Goal: Book appointment/travel/reservation

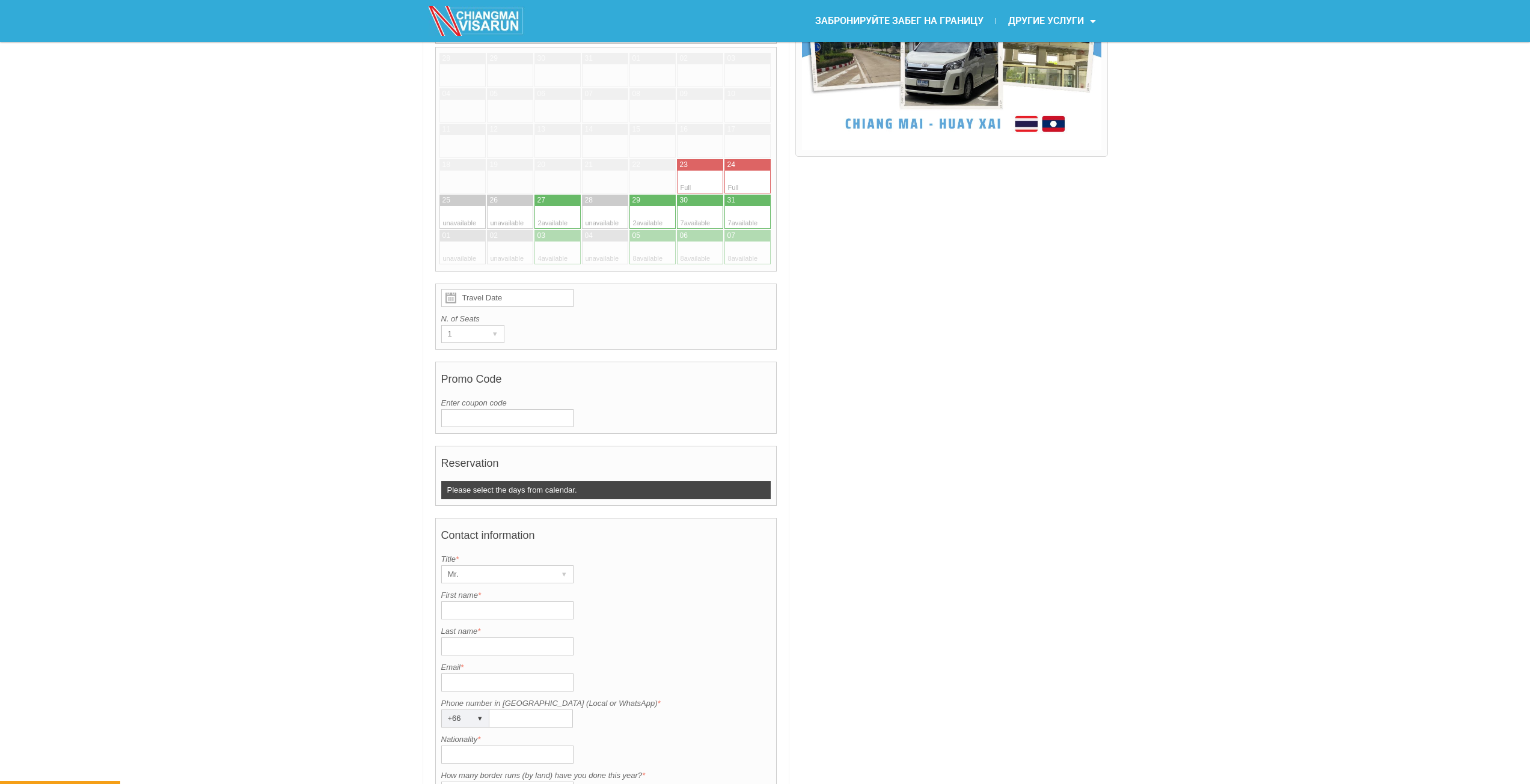
drag, startPoint x: 928, startPoint y: 291, endPoint x: 900, endPoint y: 308, distance: 32.8
click at [904, 294] on div at bounding box center [951, 473] width 312 height 1160
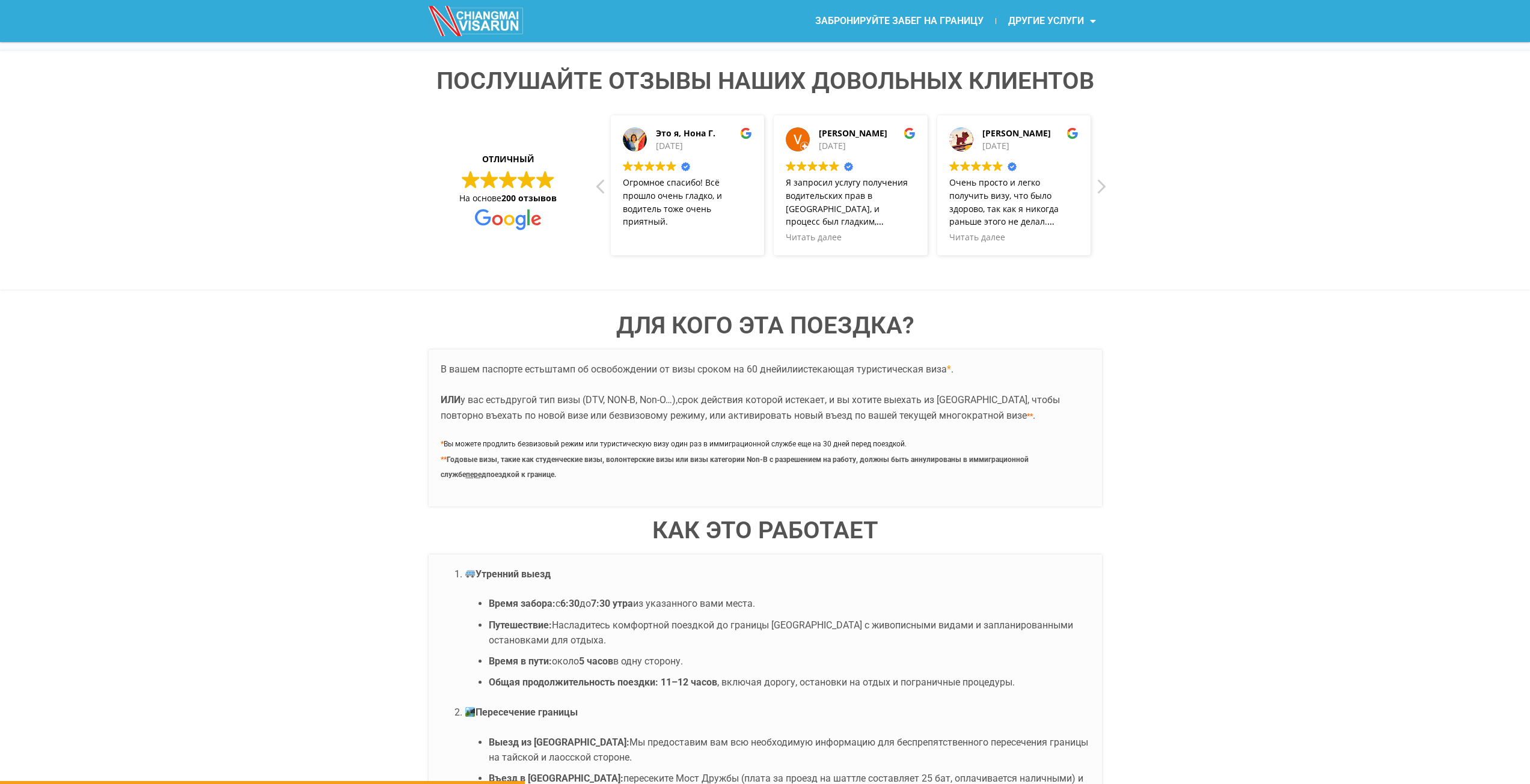
scroll to position [1923, 0]
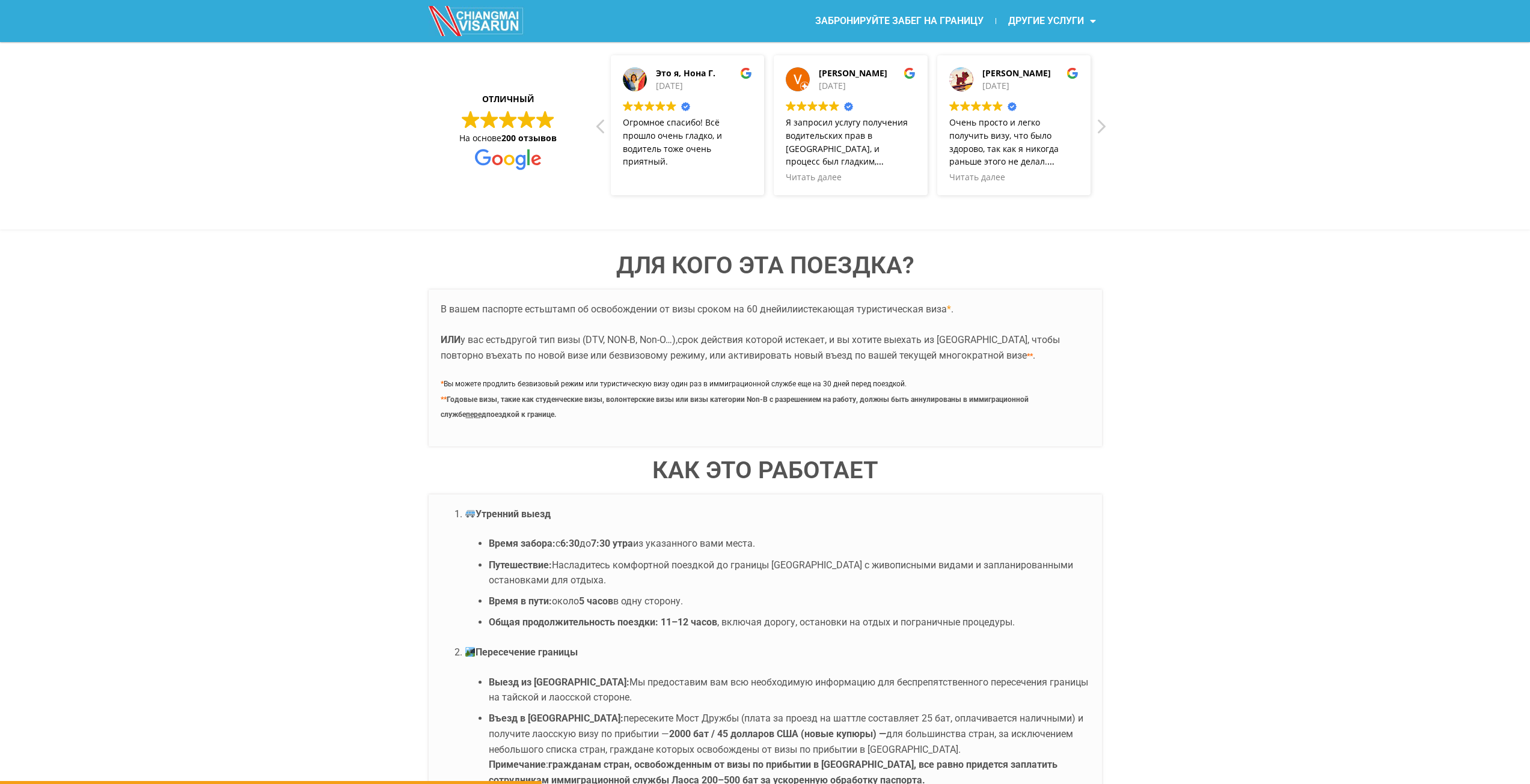
drag, startPoint x: 777, startPoint y: 566, endPoint x: 823, endPoint y: 561, distance: 46.3
click at [823, 561] on font "Насладитесь комфортной поездкой до границы [GEOGRAPHIC_DATA] с живописными вида…" at bounding box center [781, 573] width 584 height 27
copy font "[PERSON_NAME]"
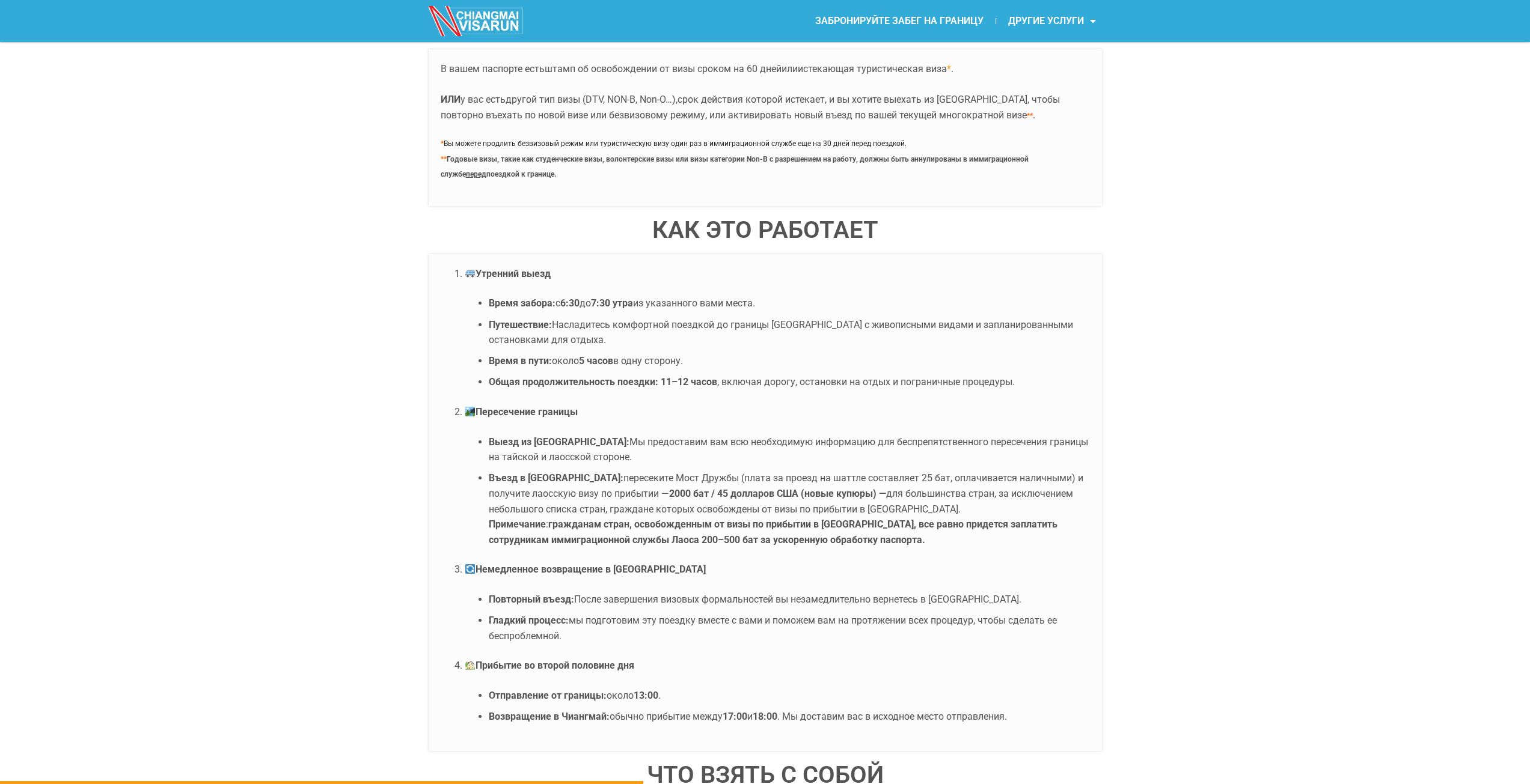
scroll to position [2464, 0]
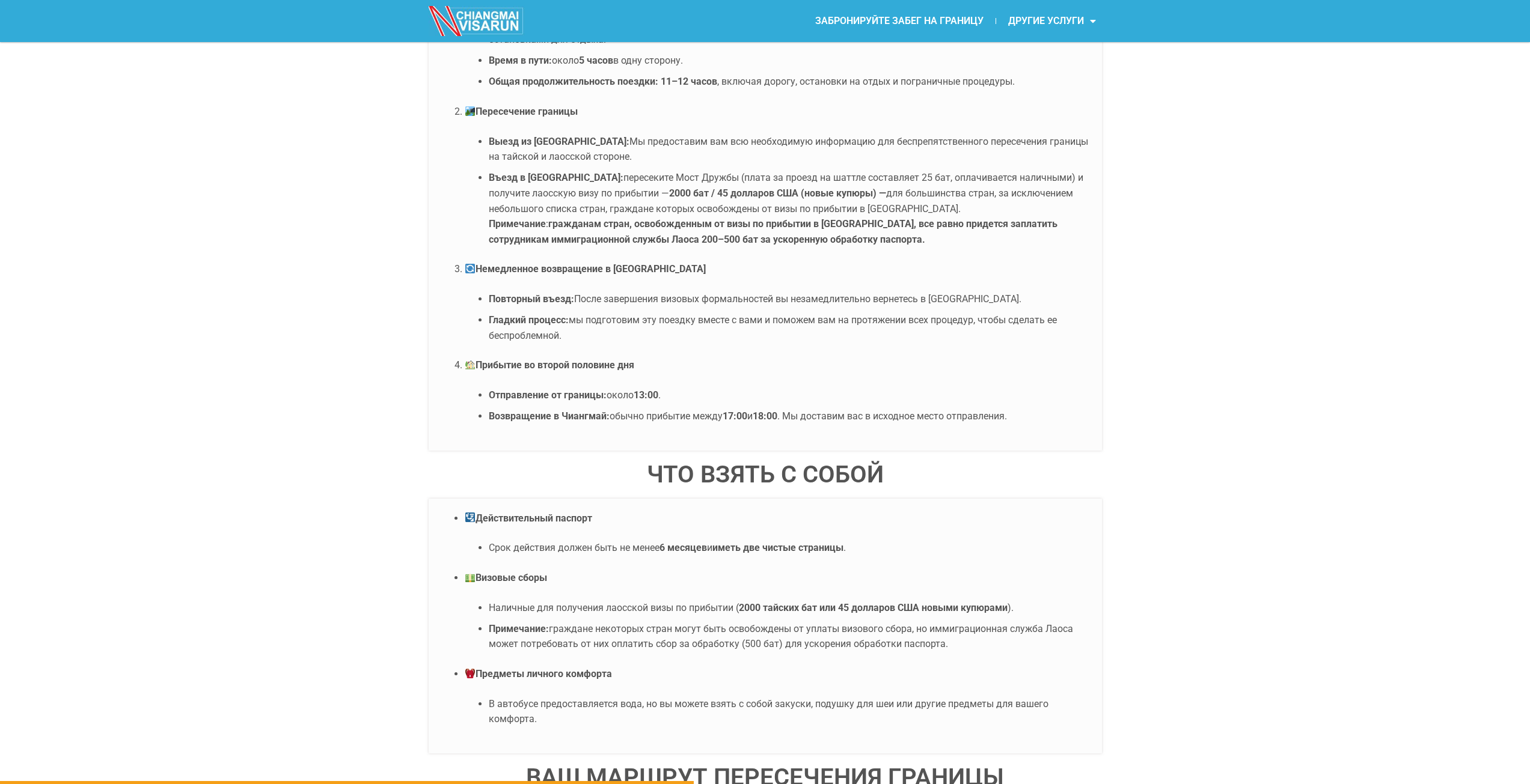
drag, startPoint x: 608, startPoint y: 178, endPoint x: 662, endPoint y: 181, distance: 54.1
click at [670, 183] on font "пересеките Мост Дружбы (плата за проезд на шаттле составляет 25 бат, оплачивает…" at bounding box center [786, 186] width 595 height 27
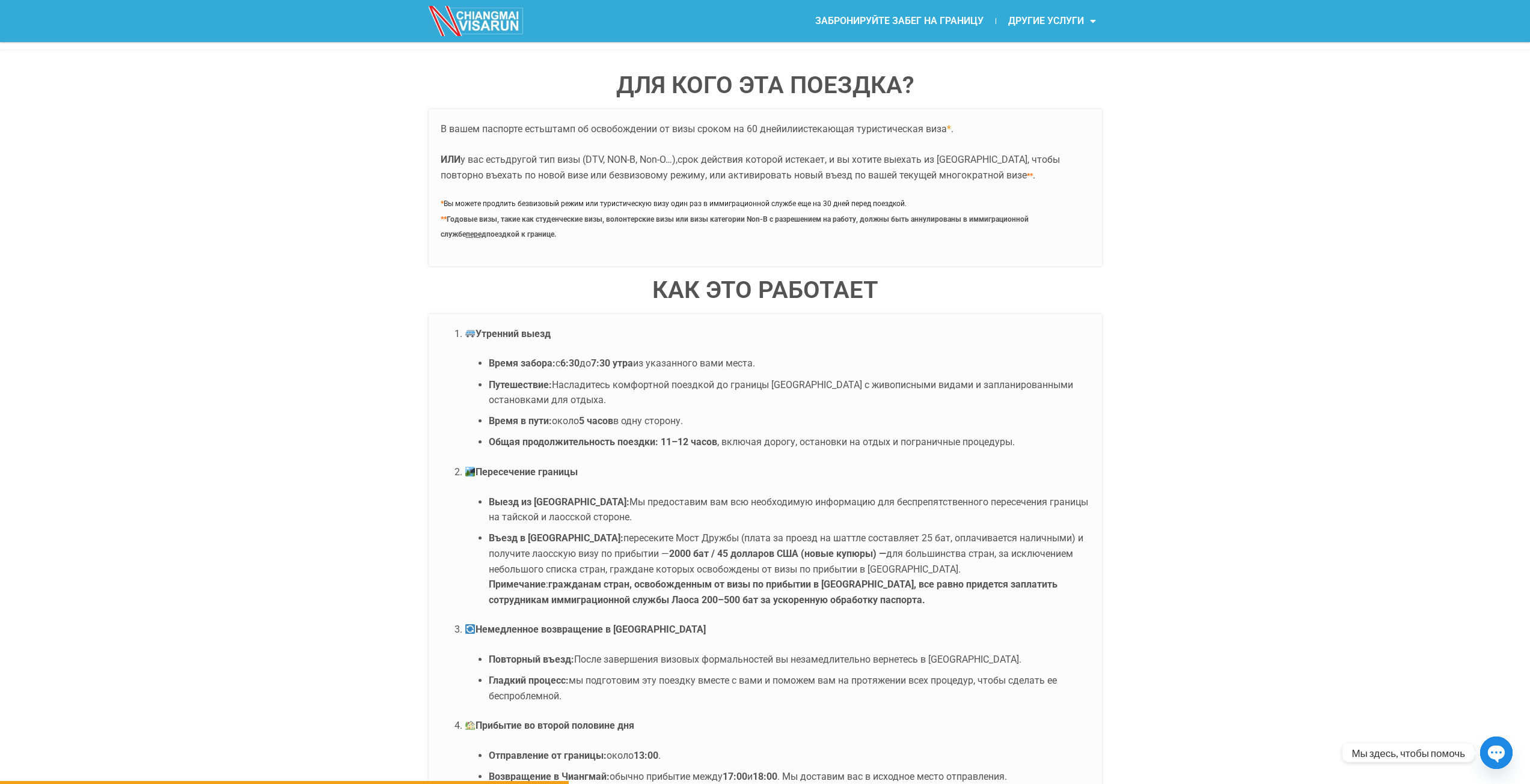
scroll to position [1803, 0]
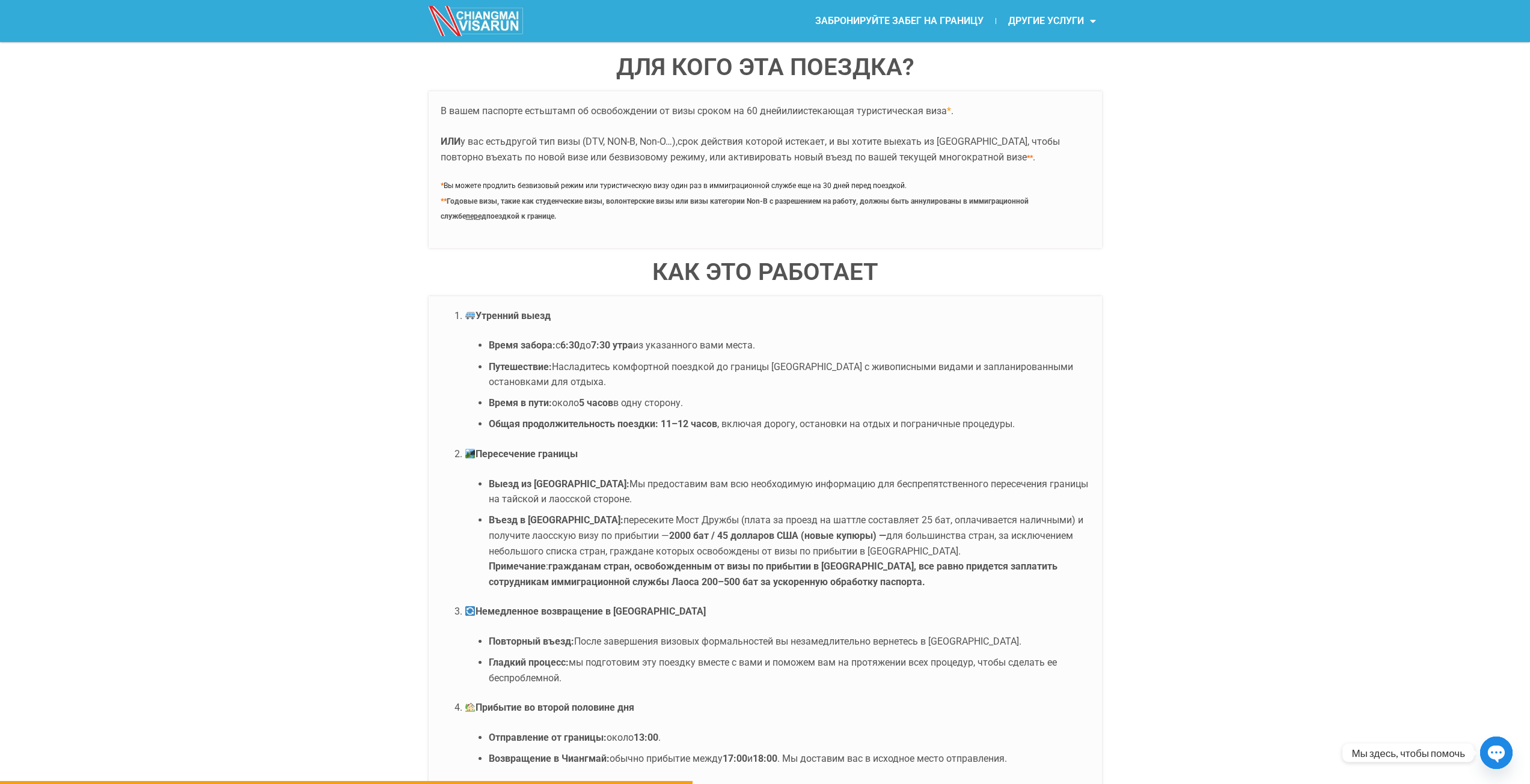
drag, startPoint x: 940, startPoint y: 514, endPoint x: 890, endPoint y: 570, distance: 75.1
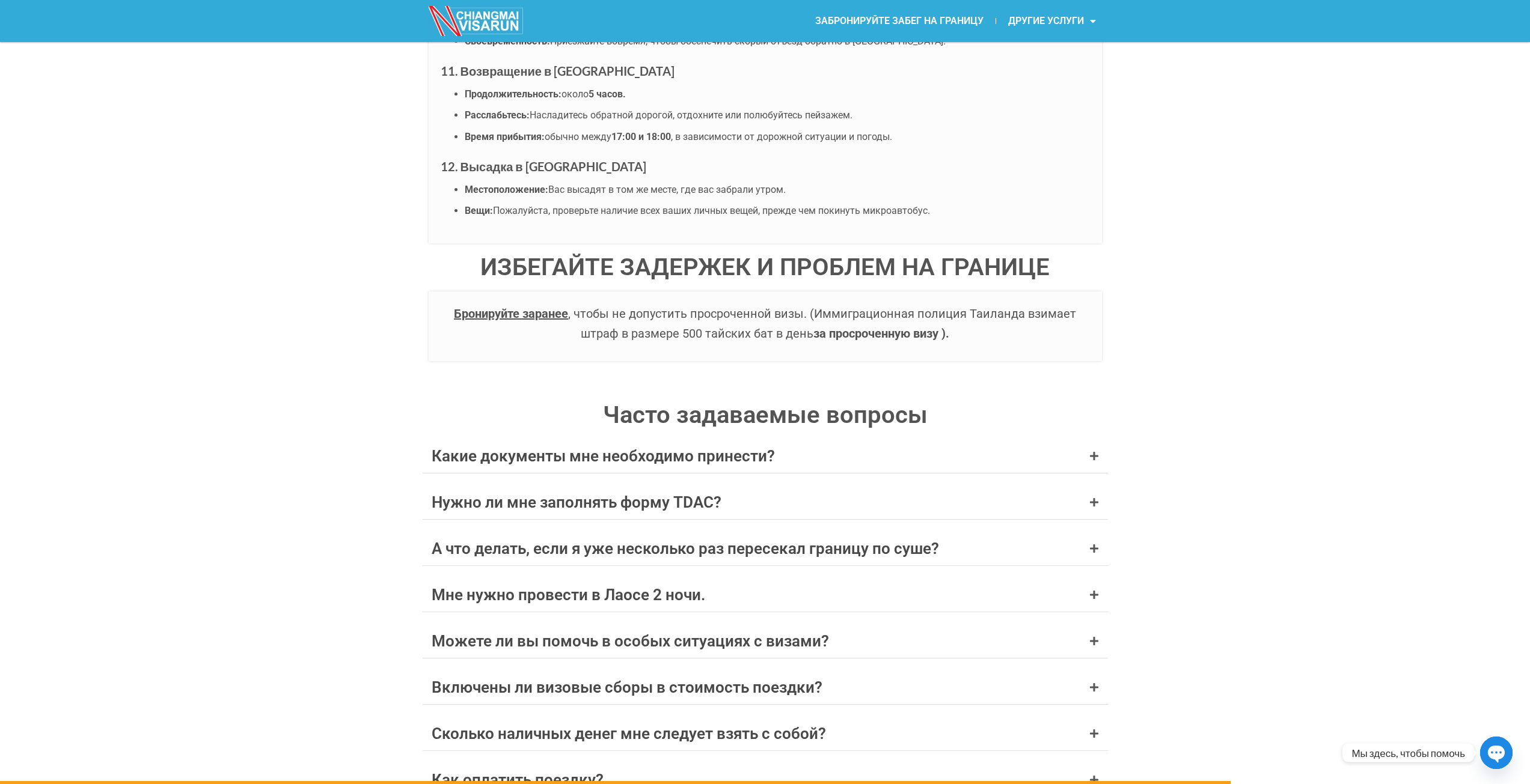
scroll to position [4602, 0]
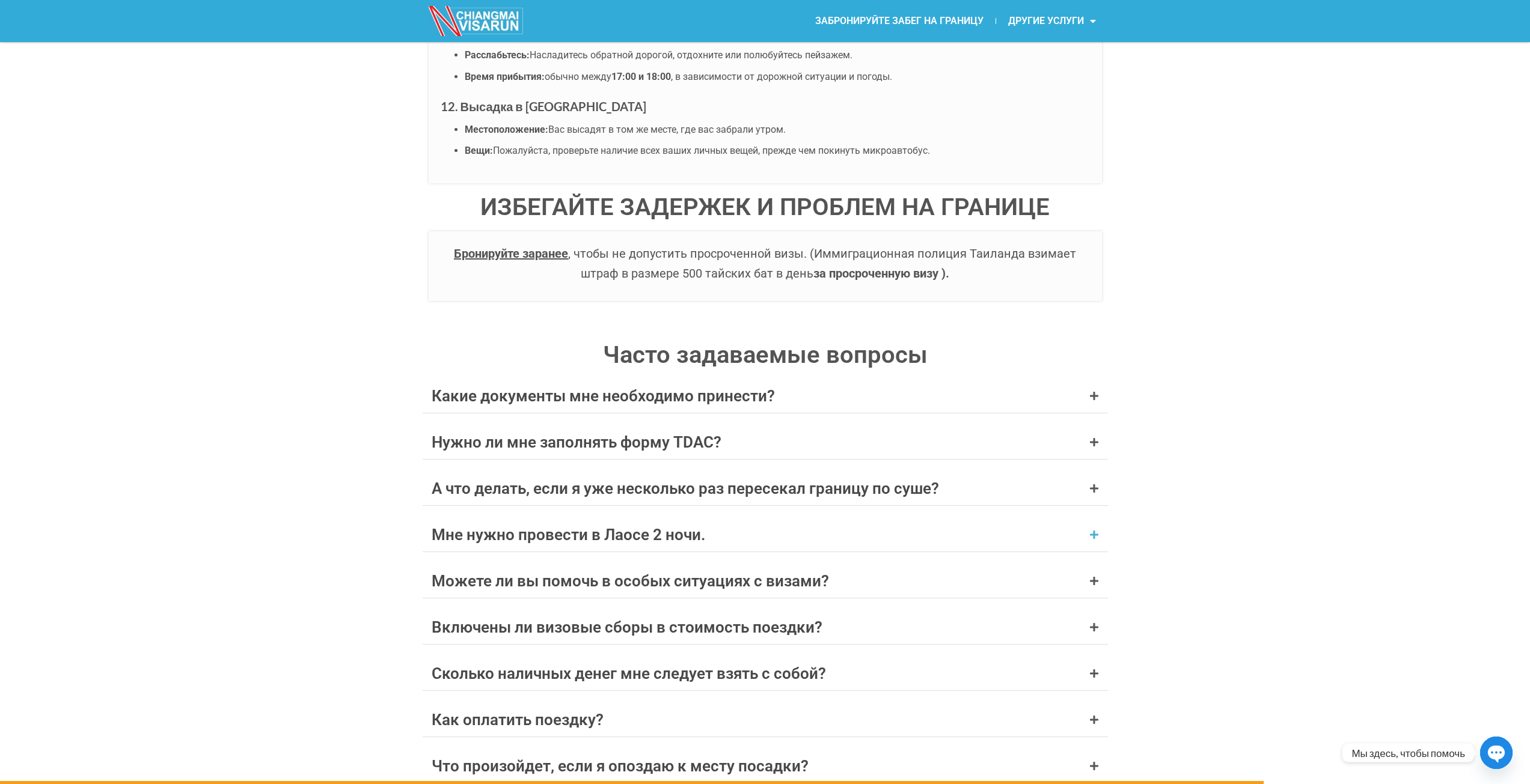
click at [675, 544] on div "Мне нужно провести в Лаосе 2 ночи." at bounding box center [765, 535] width 685 height 34
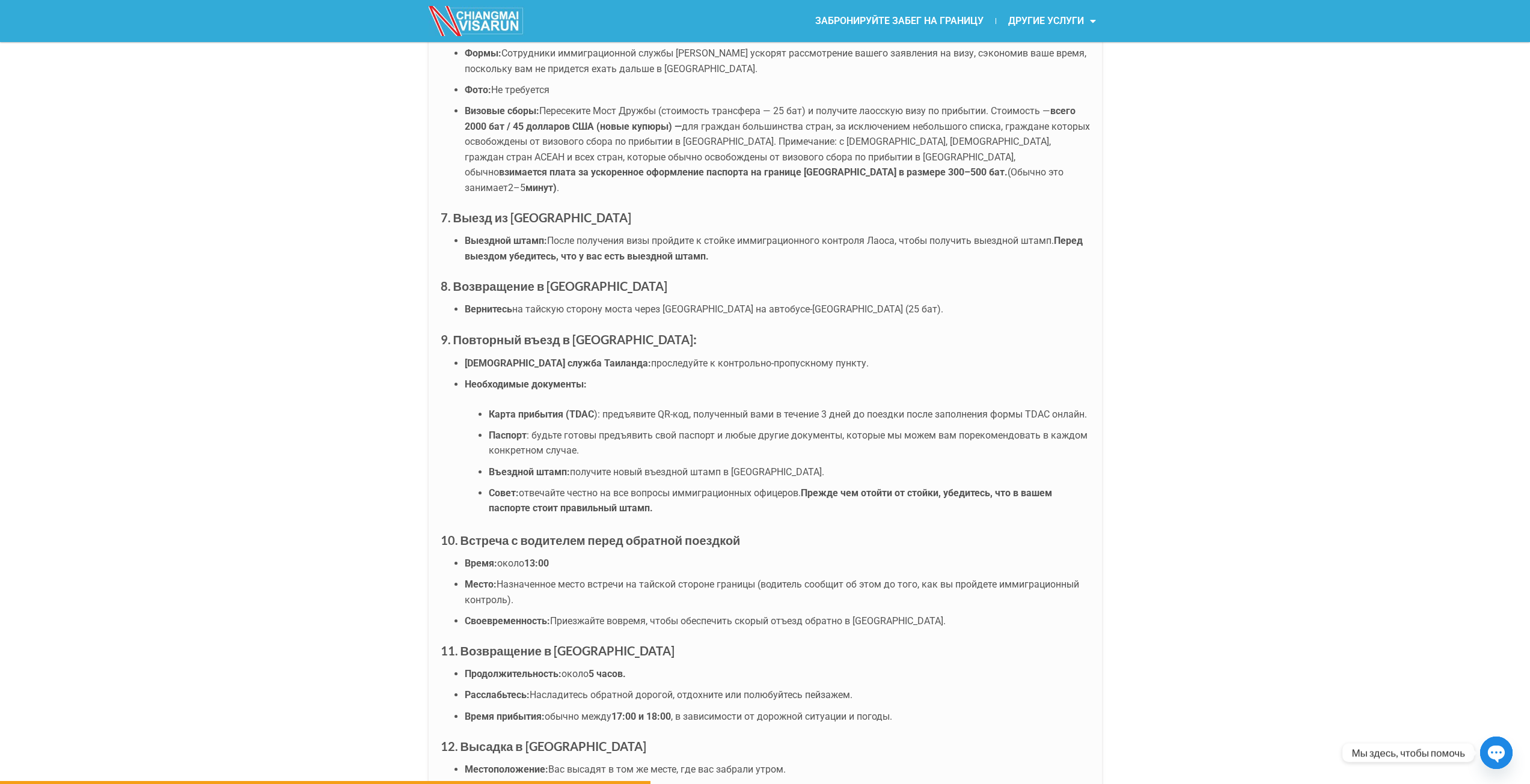
scroll to position [0, 0]
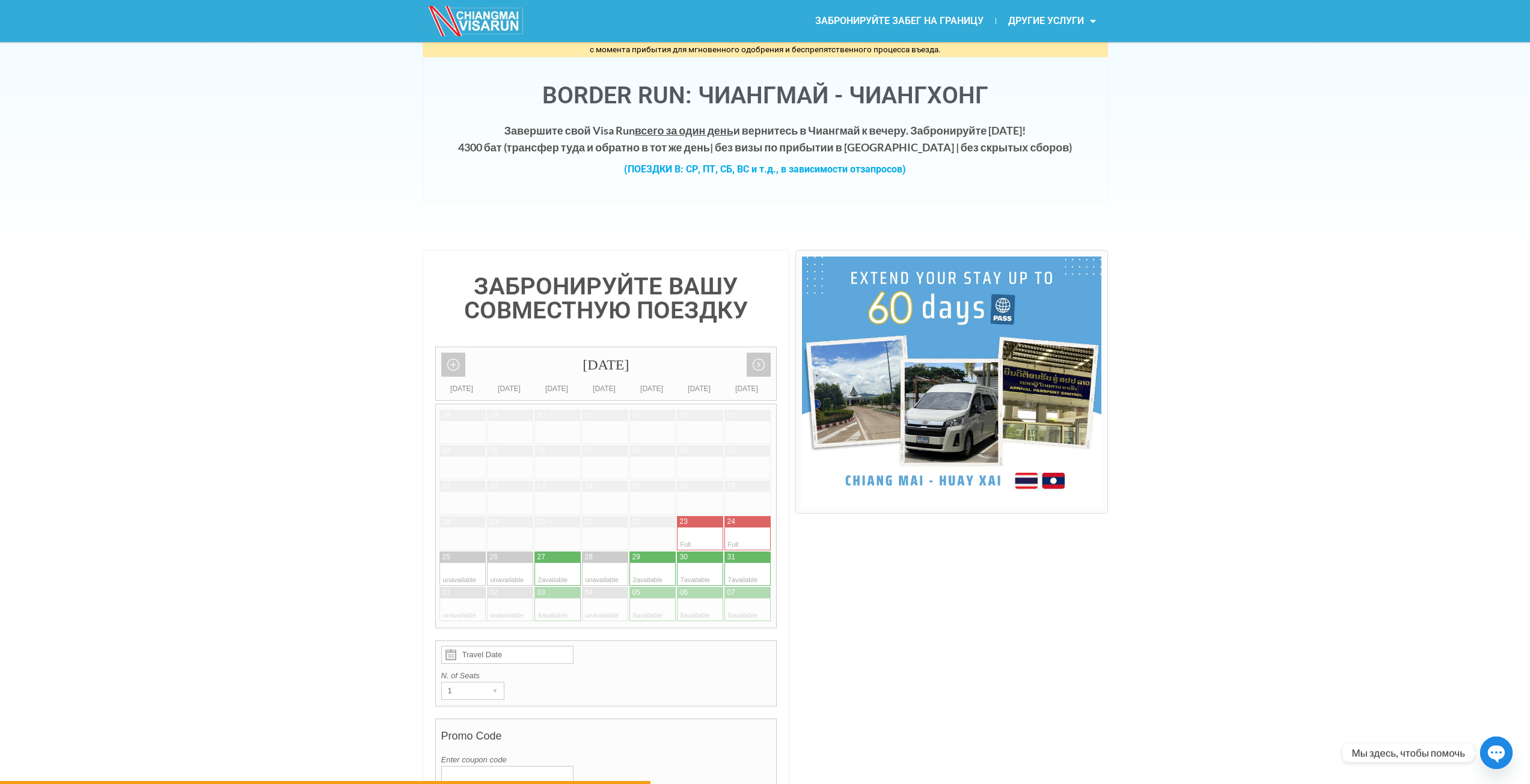
drag, startPoint x: 1214, startPoint y: 424, endPoint x: 1271, endPoint y: 217, distance: 214.7
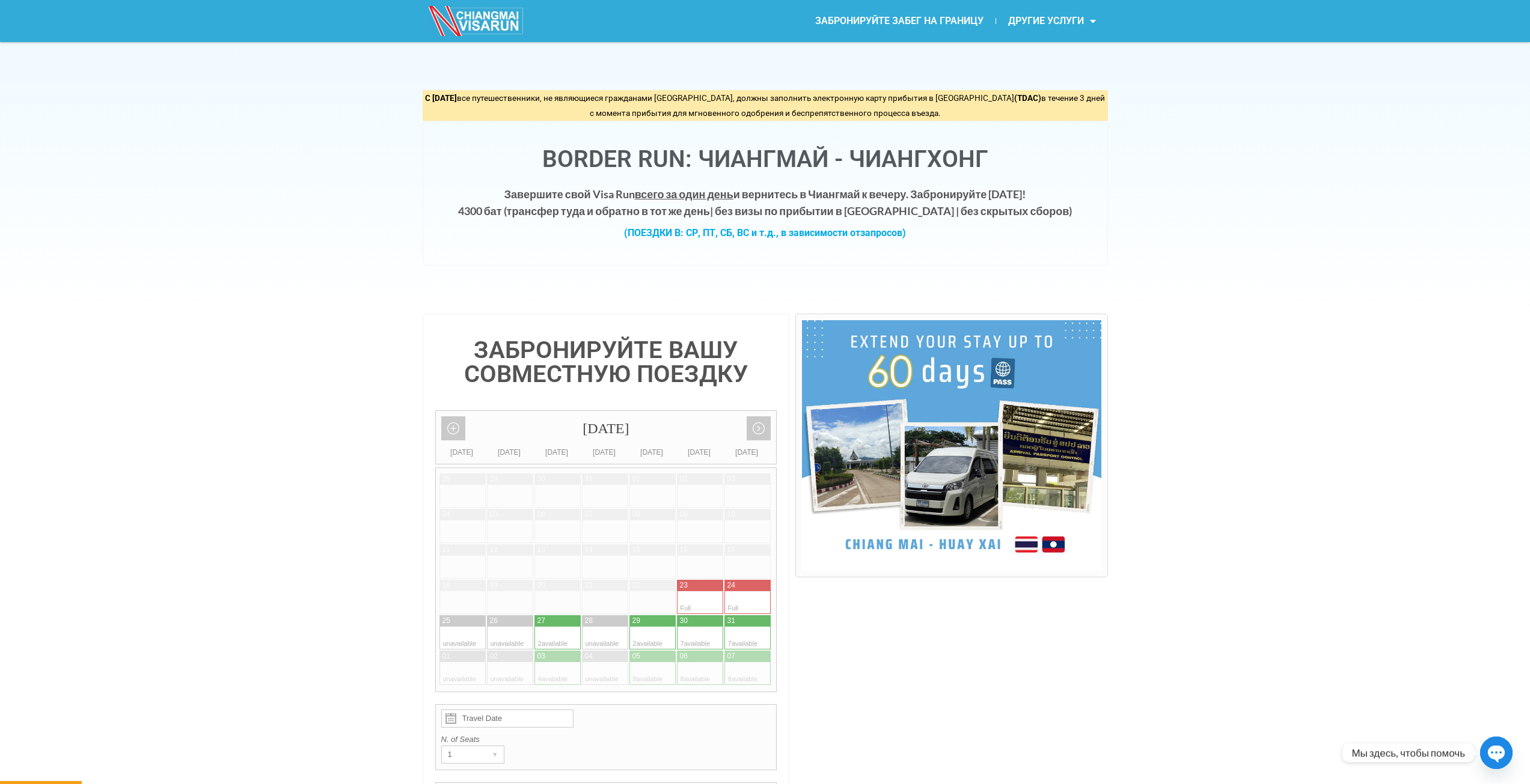
scroll to position [360, 0]
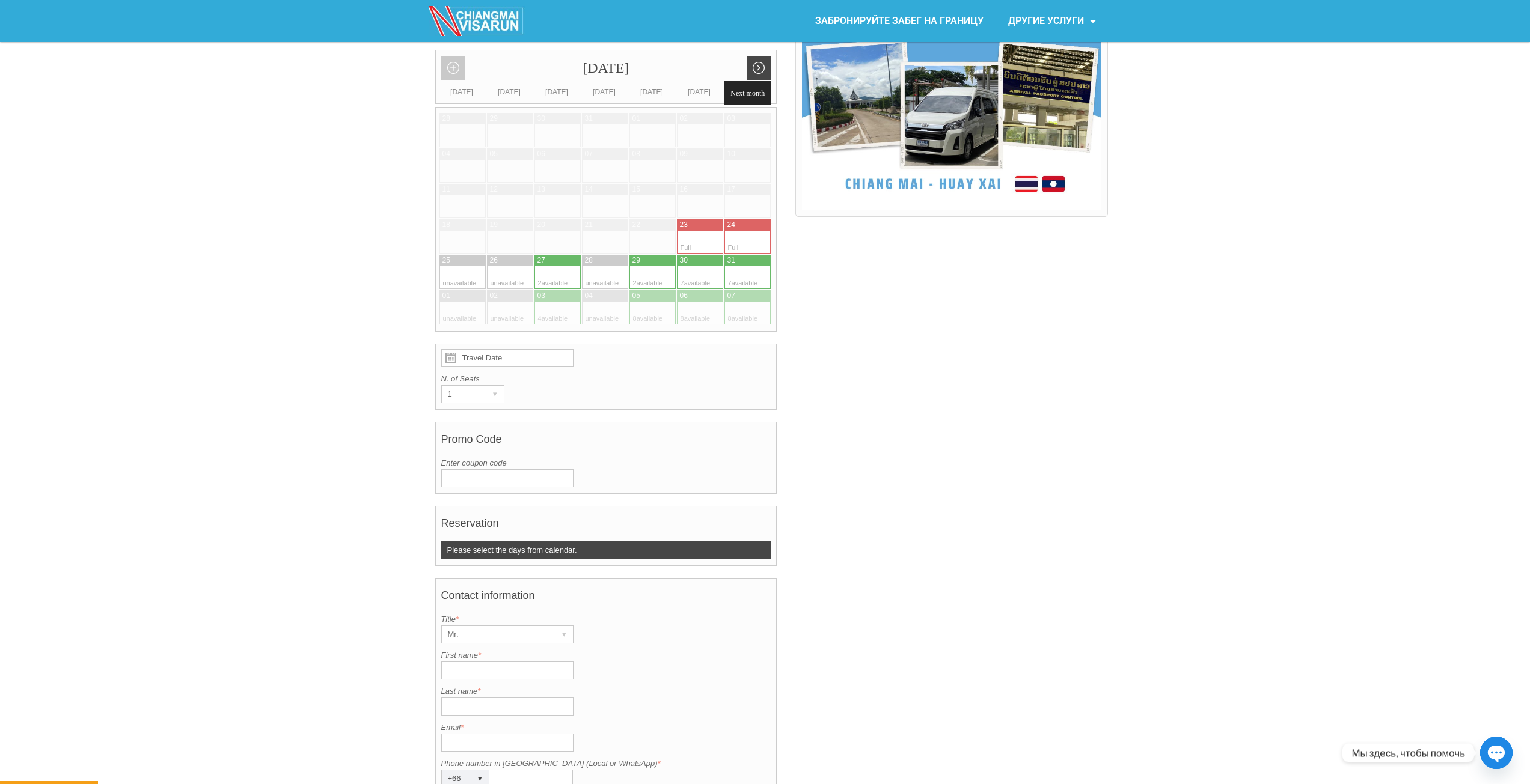
click at [763, 64] on link "Next month" at bounding box center [758, 68] width 24 height 24
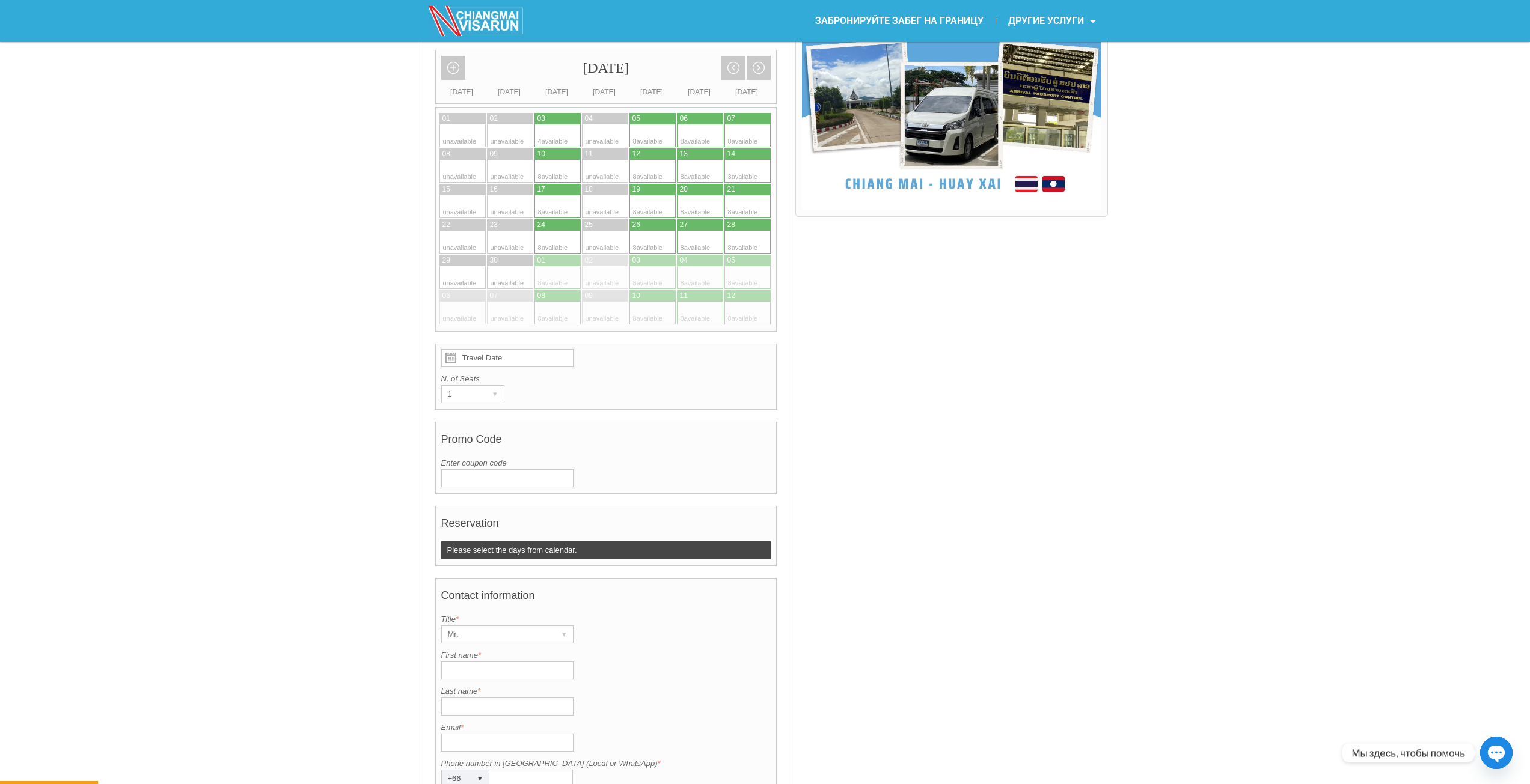
click at [690, 196] on div at bounding box center [689, 206] width 24 height 23
type input "[DATE]"
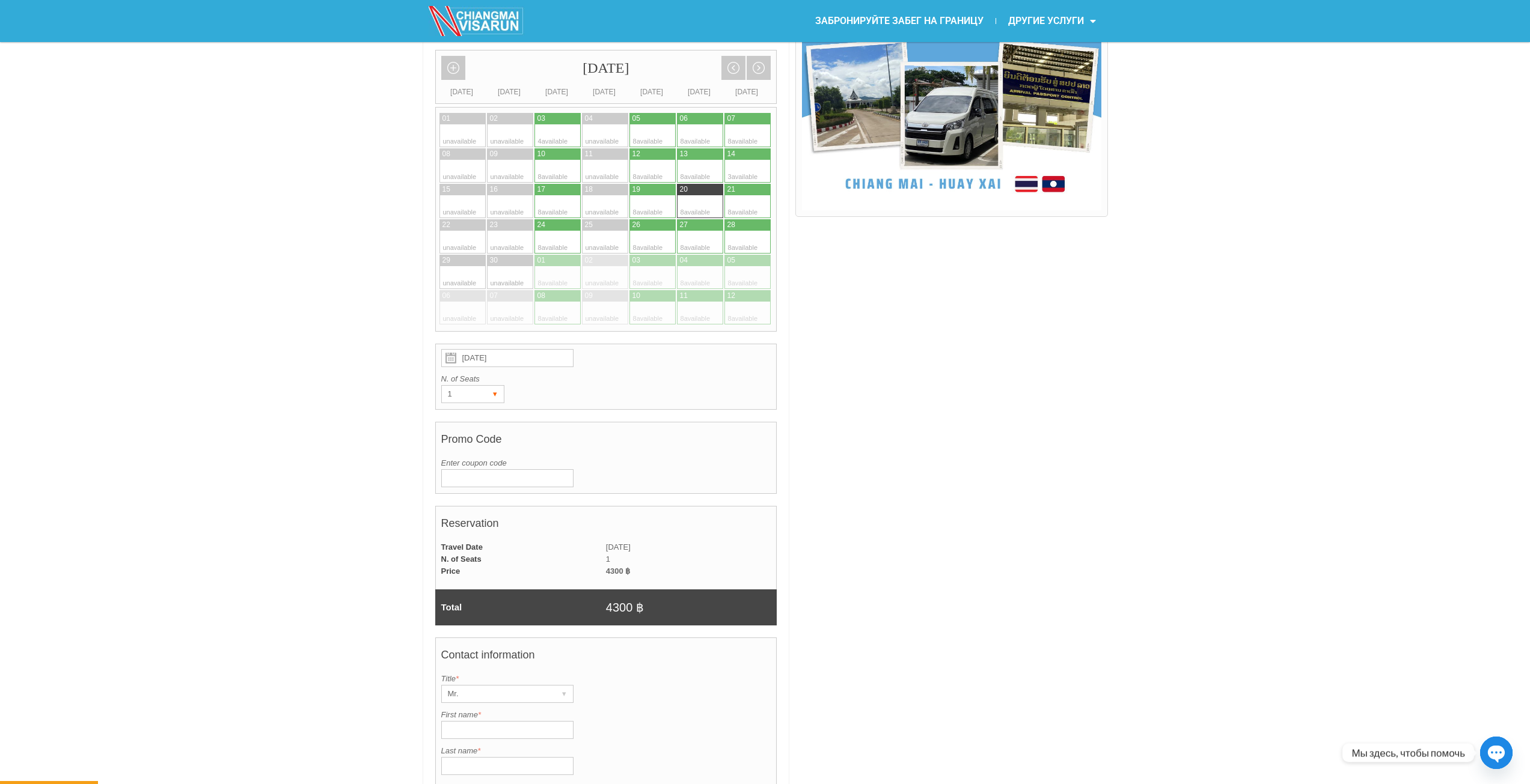
click at [468, 388] on div "1" at bounding box center [461, 394] width 39 height 17
click at [465, 441] on li "2" at bounding box center [470, 437] width 57 height 18
radio input "true"
click at [480, 408] on div "[DATE] N. of Seats 2 ▾ 1 2 3 4 5 6 7 8" at bounding box center [606, 376] width 342 height 66
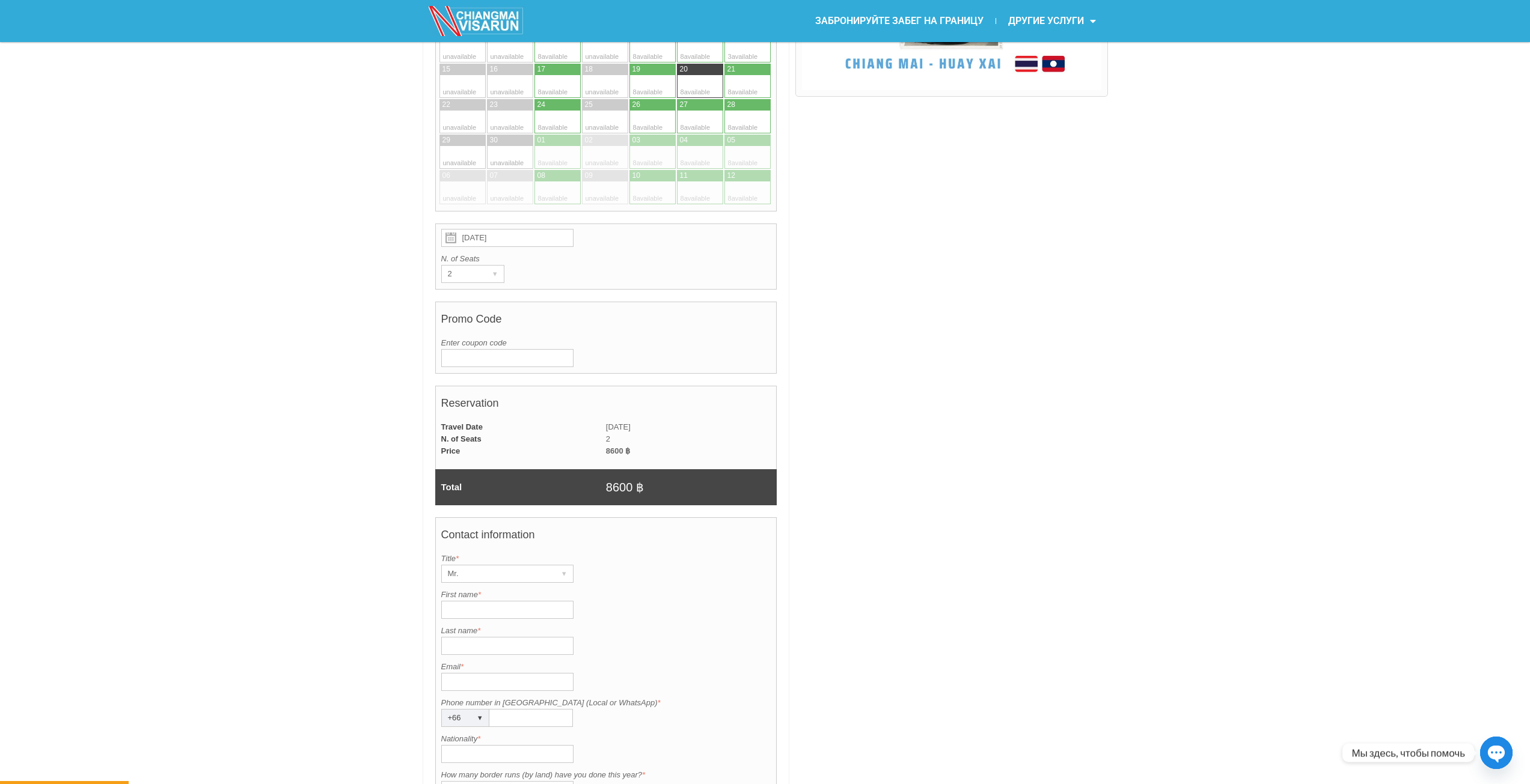
click at [498, 360] on input "Enter coupon code" at bounding box center [507, 358] width 132 height 18
click at [518, 334] on h4 "Promo Code" at bounding box center [606, 322] width 330 height 30
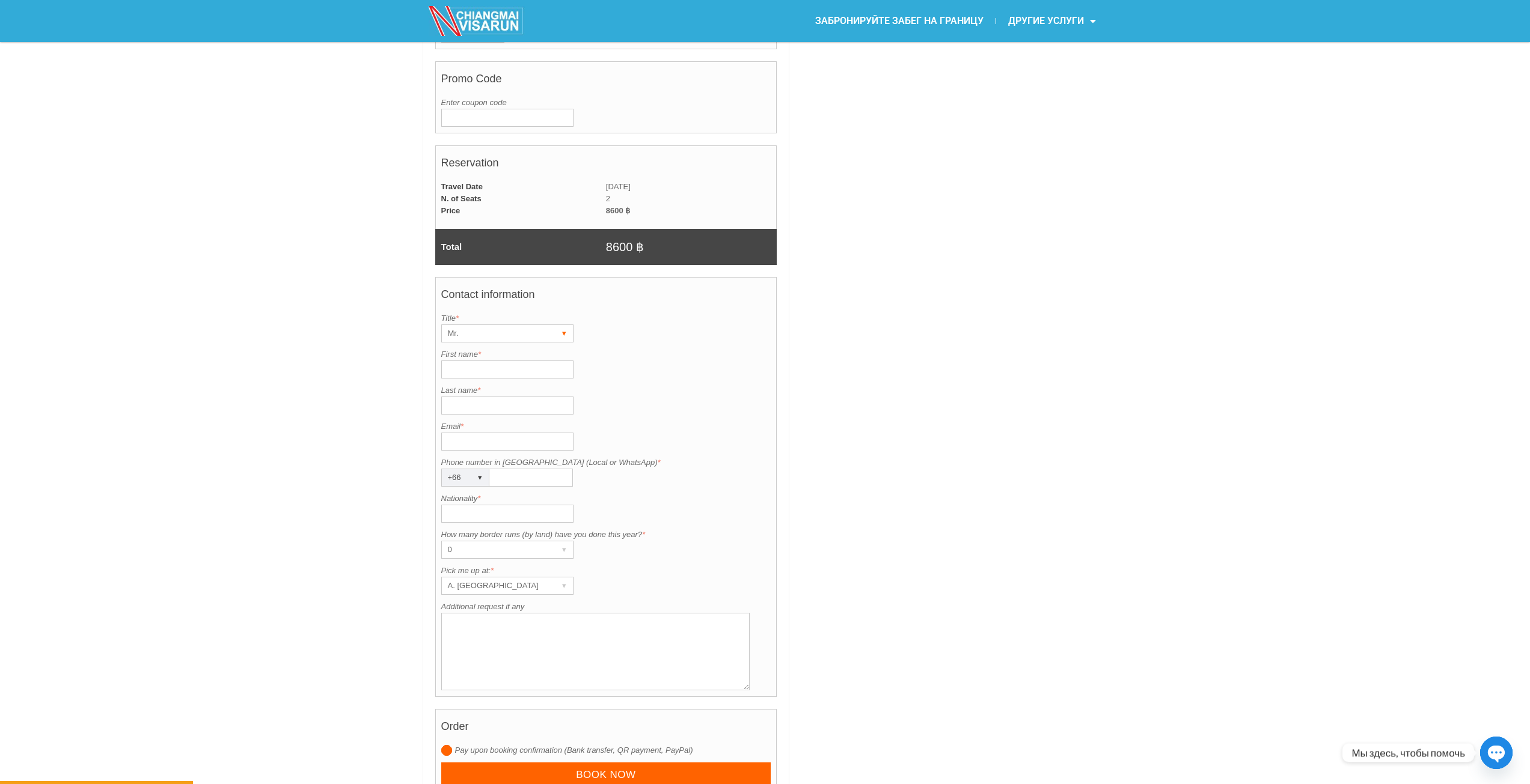
click at [468, 326] on div "Mr." at bounding box center [496, 333] width 108 height 17
click at [516, 590] on div "A. [GEOGRAPHIC_DATA]" at bounding box center [496, 586] width 108 height 17
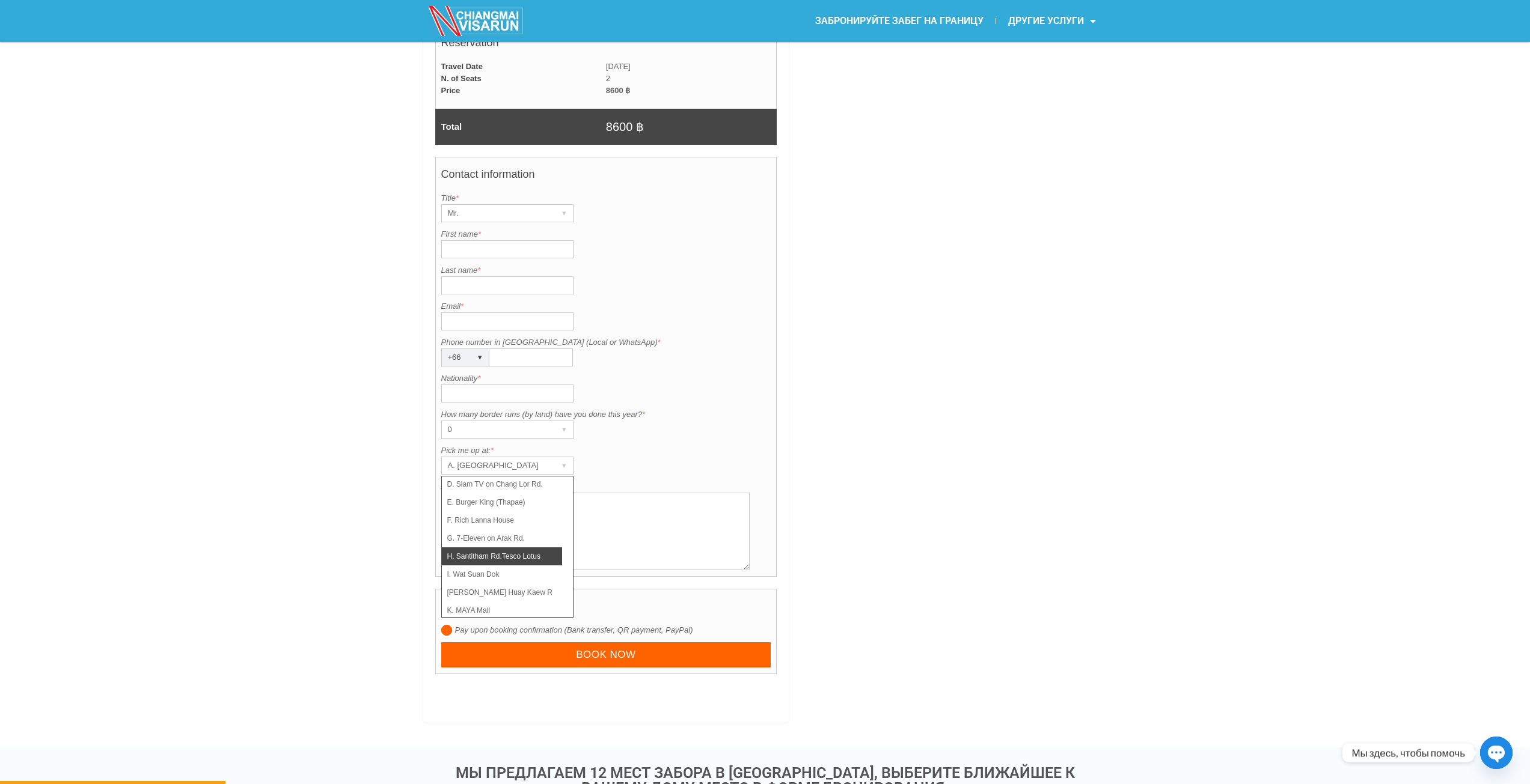
scroll to position [0, 0]
click at [550, 472] on div "A. [GEOGRAPHIC_DATA] ▾" at bounding box center [507, 465] width 132 height 18
click at [532, 434] on div "0" at bounding box center [496, 429] width 108 height 17
click at [533, 432] on div "0" at bounding box center [496, 429] width 108 height 17
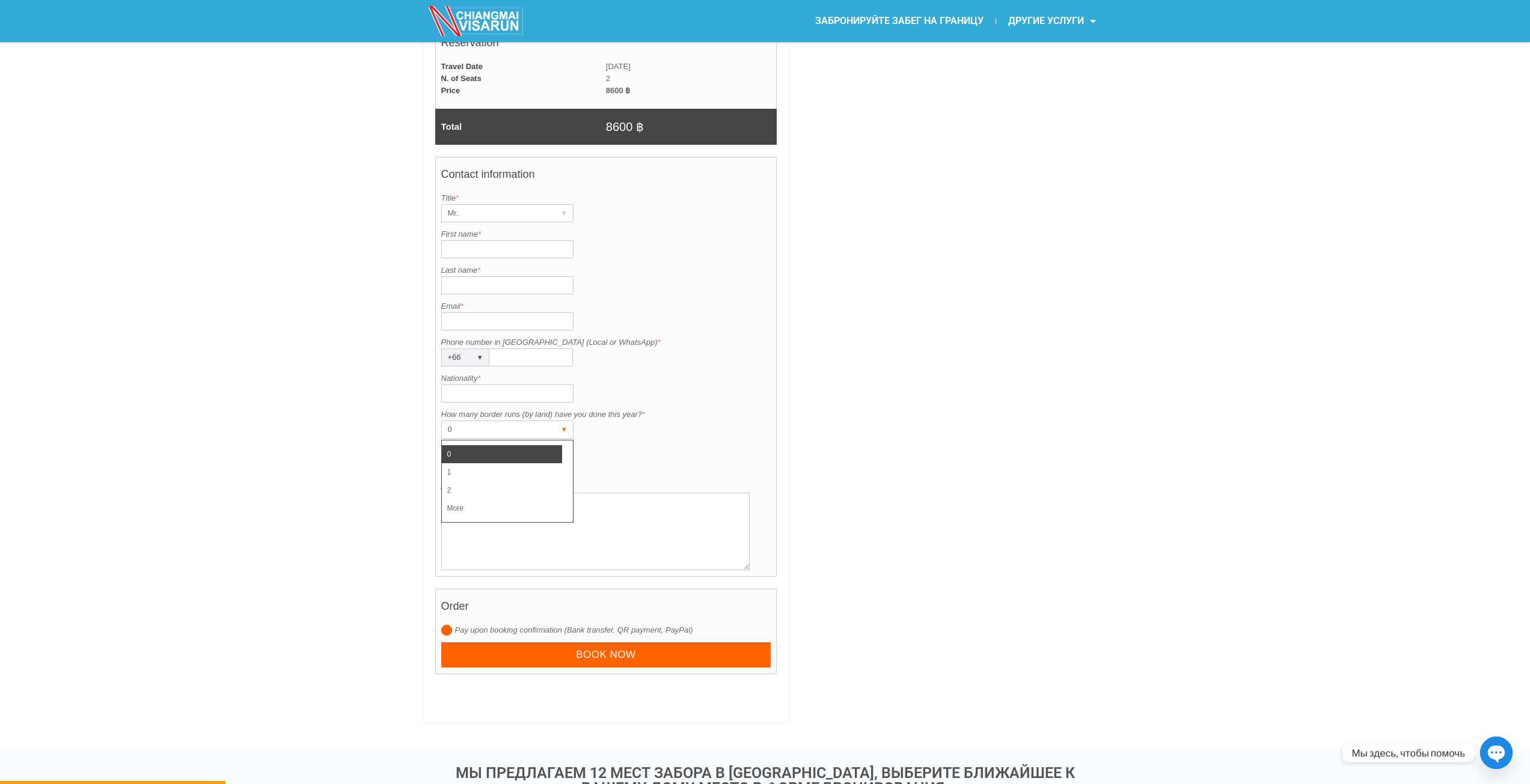
click at [533, 432] on div "0" at bounding box center [496, 429] width 108 height 17
click at [489, 385] on input "Nationality *" at bounding box center [507, 393] width 132 height 18
click at [554, 370] on div "Contact information Title is required. Title * Mr. ▾ Mr. Mrs. Ms. First name is…" at bounding box center [606, 367] width 342 height 420
click at [454, 375] on label "Nationality *" at bounding box center [606, 378] width 330 height 12
click at [454, 385] on input "Nationality *" at bounding box center [507, 393] width 132 height 18
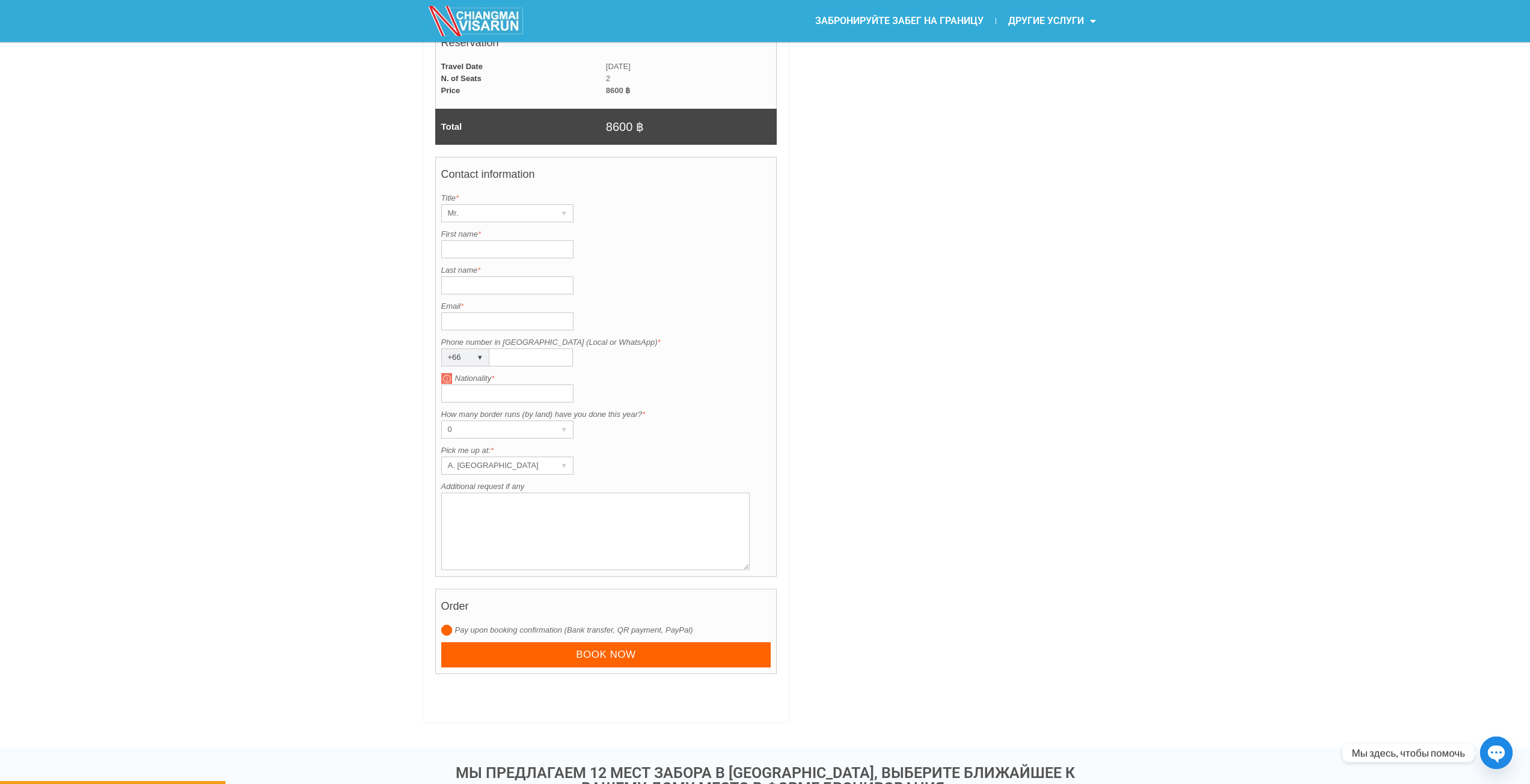
click at [493, 320] on input "Email *" at bounding box center [507, 321] width 132 height 18
click at [413, 321] on div "ЗАБРОНИРУЙТЕ ВАШУ СОВМЕСТНУЮ ПОЕЗДКУ [DATE] Add month view Remove month view Ne…" at bounding box center [765, 110] width 1530 height 1275
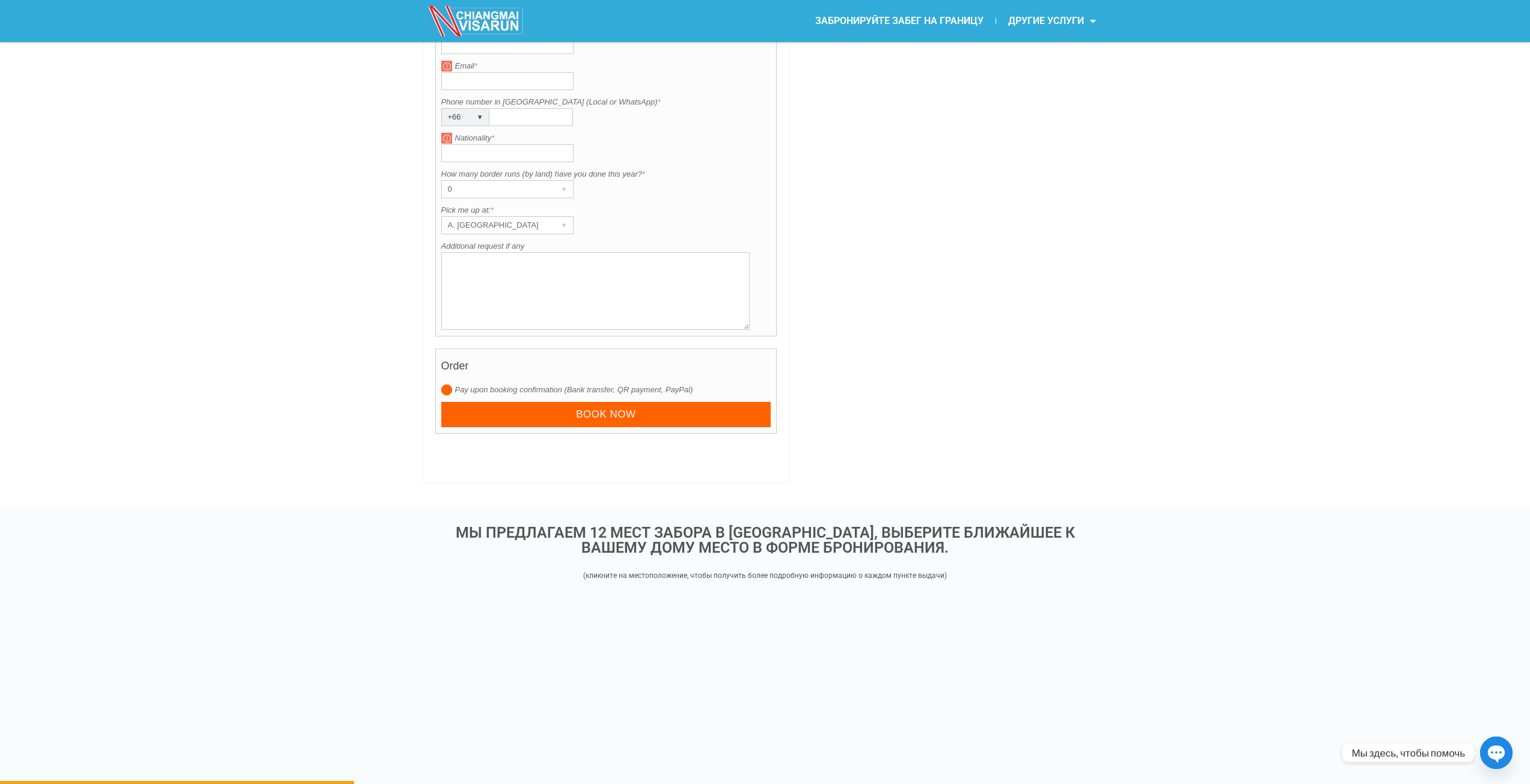
scroll to position [1322, 0]
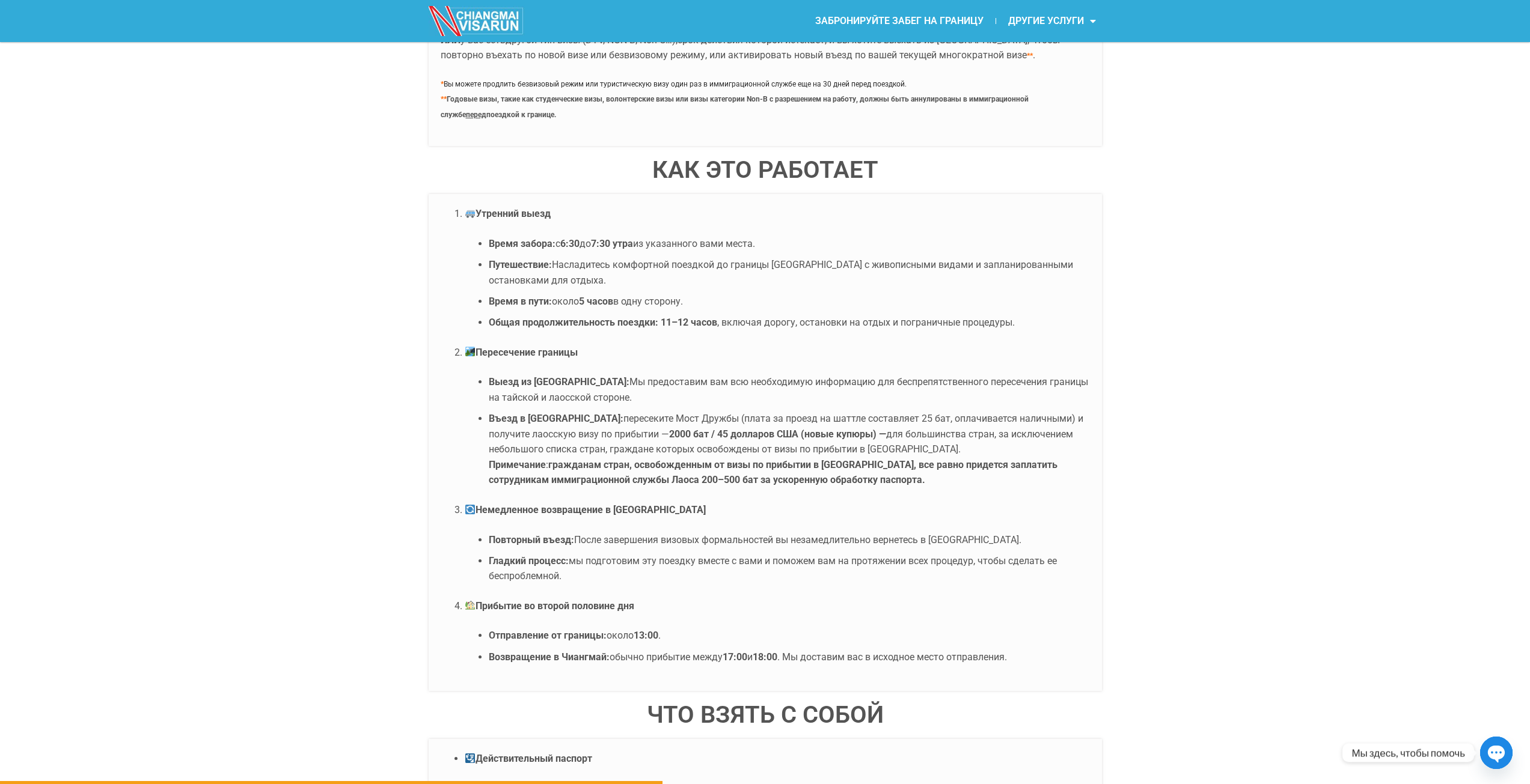
drag, startPoint x: 302, startPoint y: 420, endPoint x: 337, endPoint y: 269, distance: 155.0
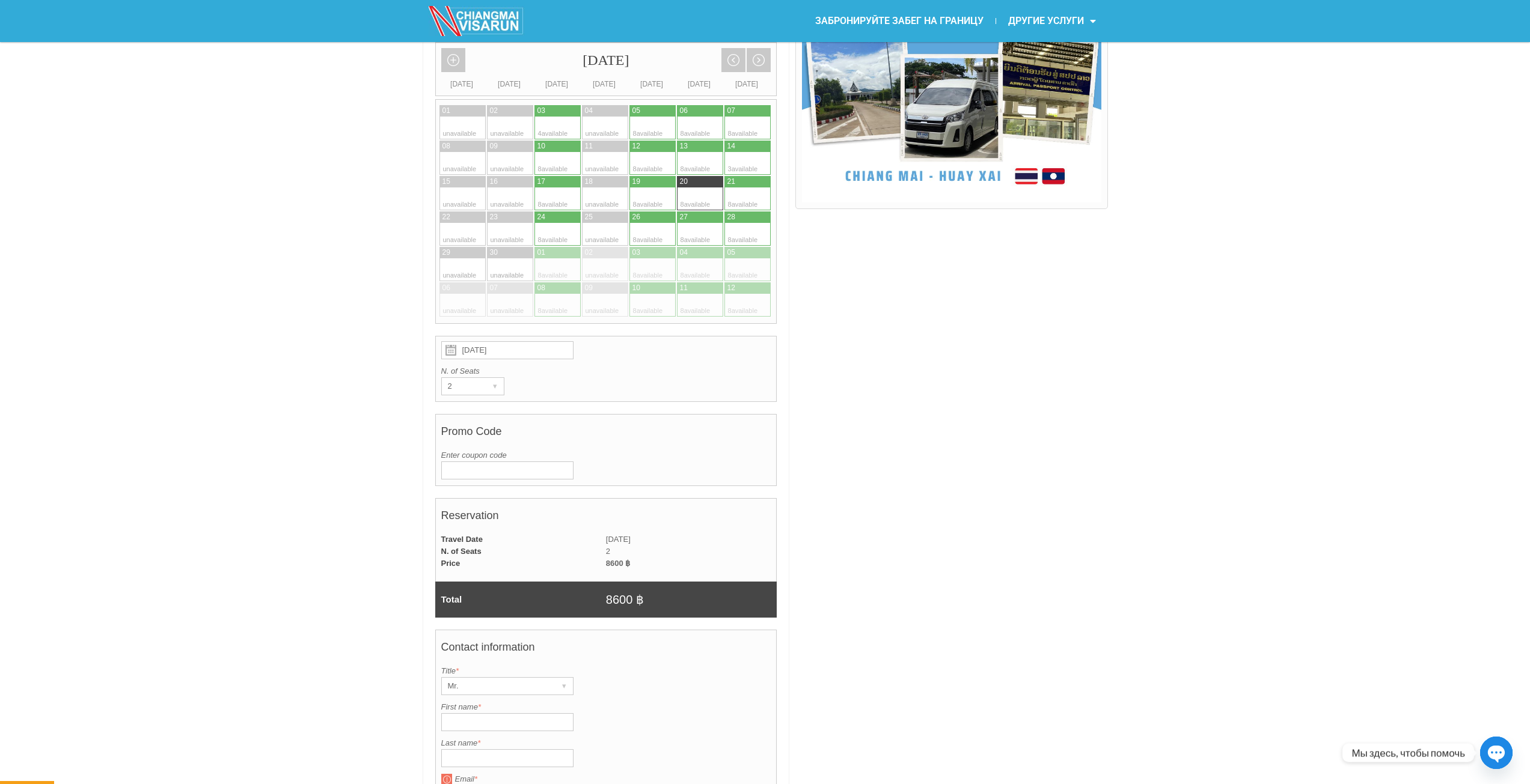
drag, startPoint x: 292, startPoint y: 327, endPoint x: 311, endPoint y: 201, distance: 127.4
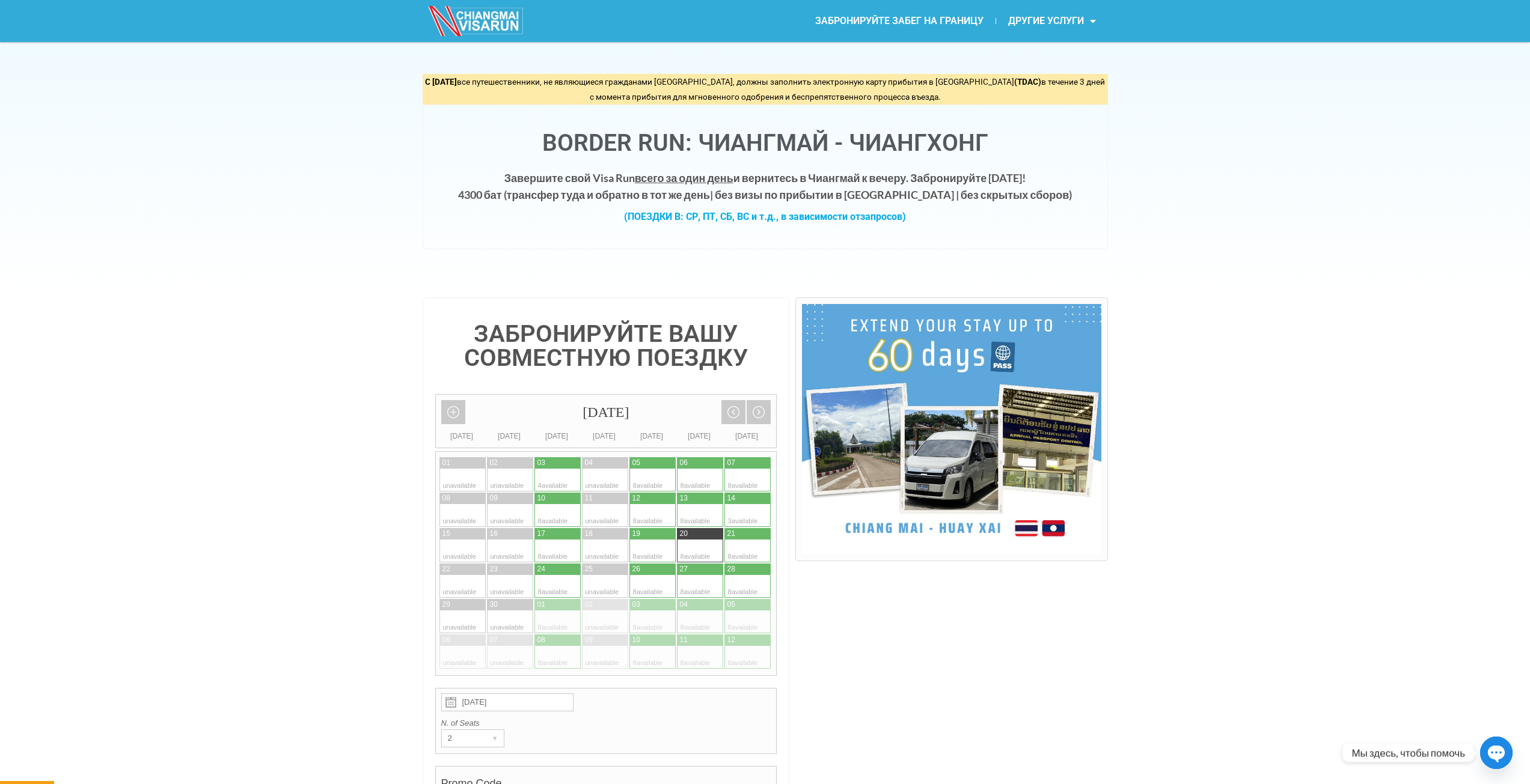
scroll to position [0, 0]
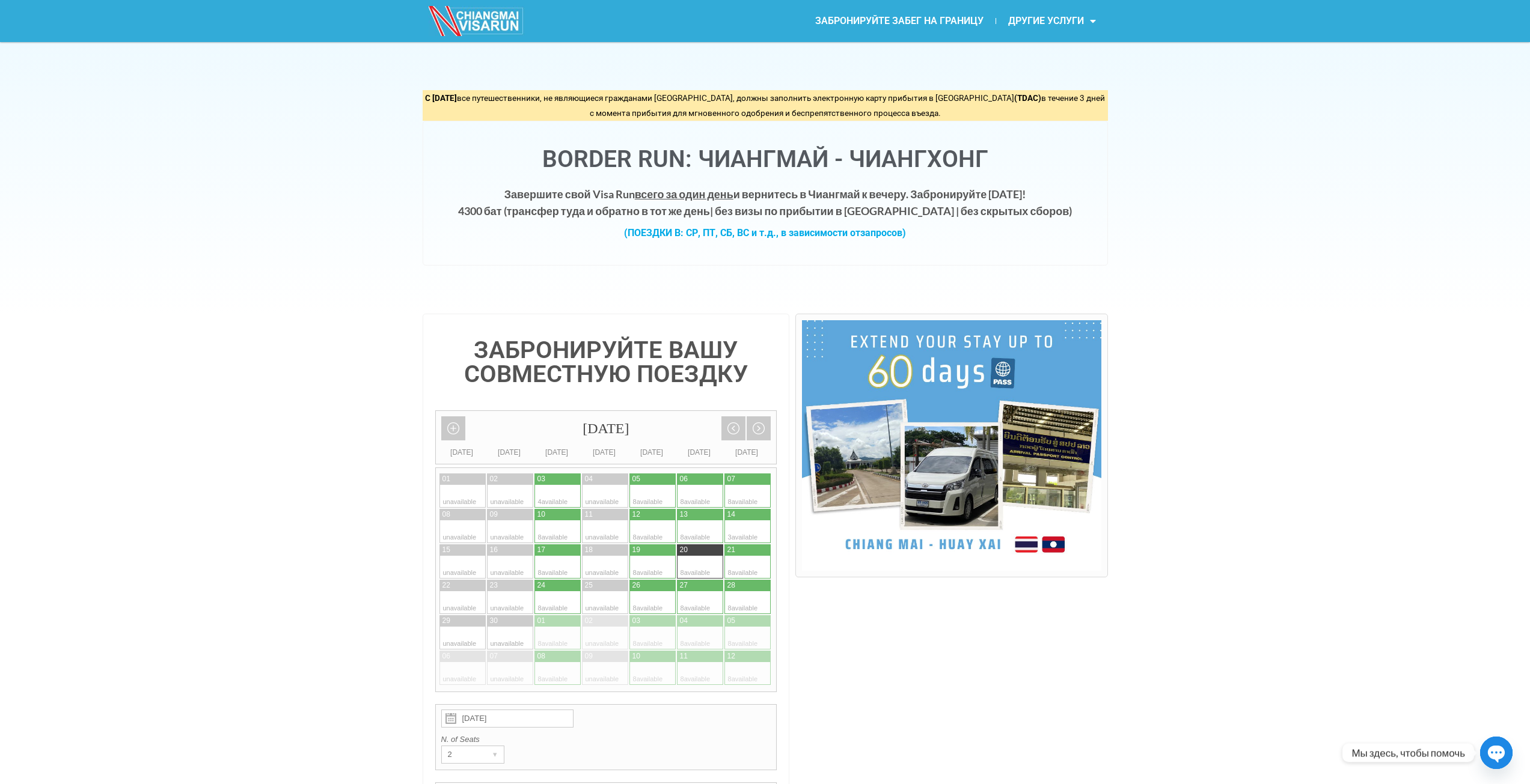
drag, startPoint x: 237, startPoint y: 313, endPoint x: 266, endPoint y: 220, distance: 97.4
